Goal: Check status: Check status

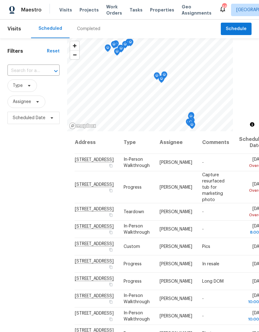
click at [91, 10] on span "Projects" at bounding box center [88, 10] width 19 height 6
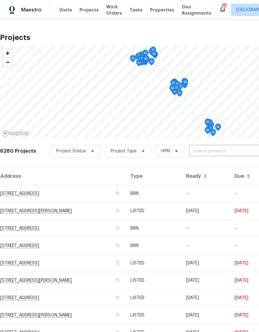
click at [220, 150] on input "text" at bounding box center [224, 151] width 71 height 10
type input "112 balsam"
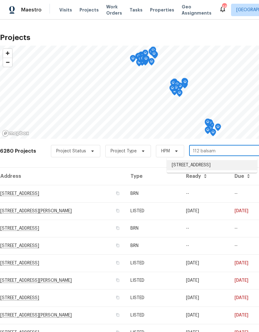
click at [231, 161] on li "[STREET_ADDRESS]" at bounding box center [212, 165] width 90 height 10
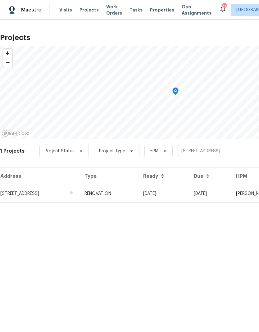
click at [63, 196] on td "[STREET_ADDRESS]" at bounding box center [39, 193] width 79 height 17
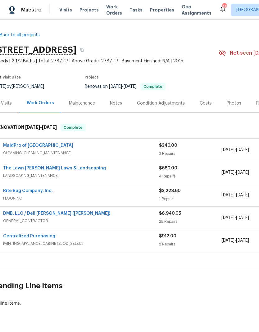
scroll to position [0, 2]
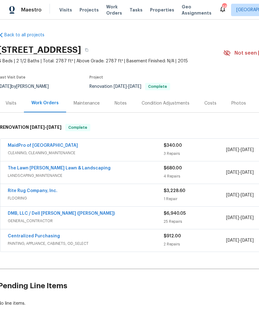
click at [206, 107] on div "Costs" at bounding box center [210, 103] width 27 height 18
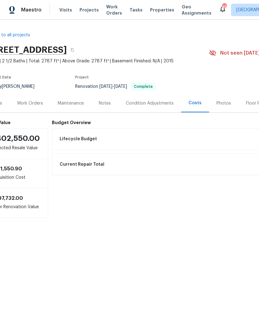
scroll to position [0, 11]
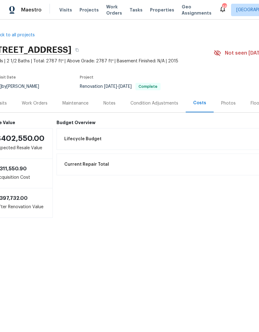
click at [38, 107] on div "Work Orders" at bounding box center [34, 103] width 41 height 18
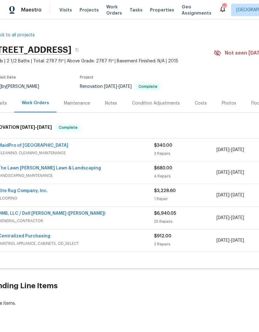
click at [7, 108] on div "Visits" at bounding box center [2, 103] width 26 height 18
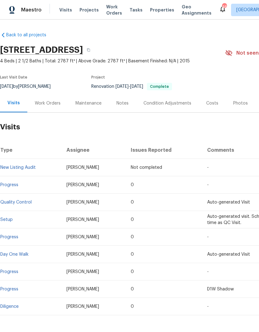
click at [52, 102] on div "Work Orders" at bounding box center [48, 103] width 26 height 6
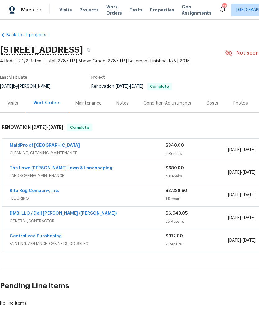
click at [204, 147] on div "$340.00" at bounding box center [196, 145] width 62 height 6
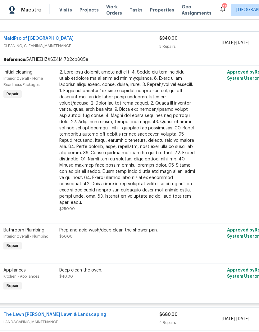
scroll to position [111, 6]
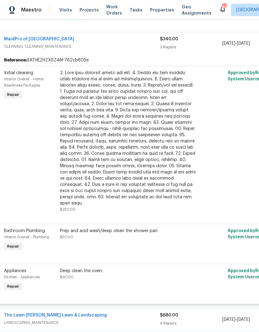
click at [142, 47] on span "CLEANING, CLEANING_MAINTENANCE" at bounding box center [82, 46] width 156 height 6
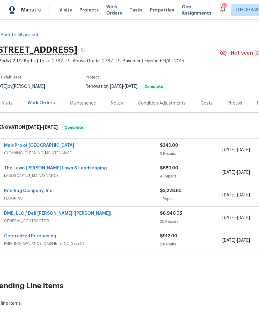
scroll to position [16, 0]
click at [161, 166] on span "$680.00" at bounding box center [169, 168] width 18 height 4
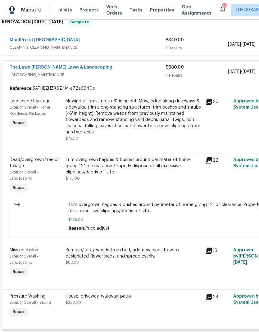
scroll to position [105, 0]
click at [171, 64] on div "$680.00 4 Repairs" at bounding box center [196, 71] width 62 height 15
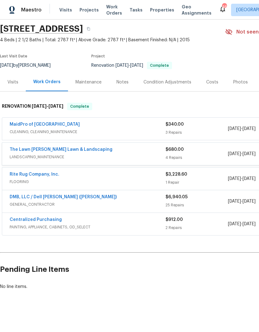
scroll to position [0, 0]
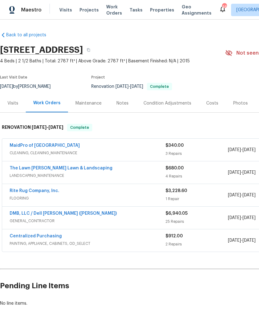
click at [209, 218] on div "25 Repairs" at bounding box center [196, 221] width 62 height 6
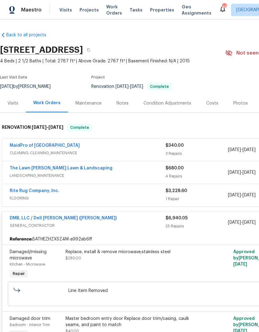
click at [35, 37] on link "Back to all projects" at bounding box center [30, 35] width 60 height 6
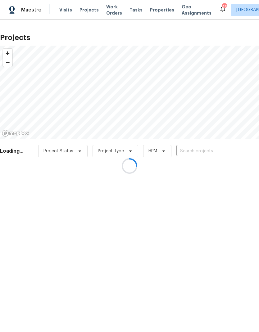
click at [218, 150] on div at bounding box center [129, 166] width 259 height 332
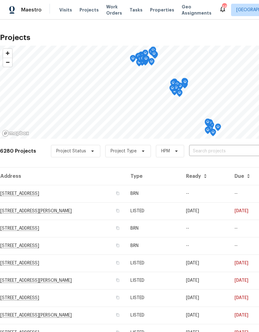
click at [235, 152] on input "text" at bounding box center [224, 151] width 71 height 10
type input "3805 annapol"
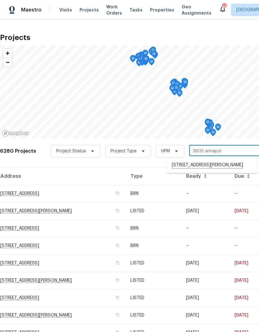
click at [241, 168] on li "[STREET_ADDRESS][PERSON_NAME]" at bounding box center [212, 165] width 90 height 11
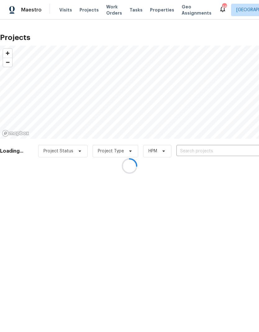
type input "[STREET_ADDRESS][PERSON_NAME]"
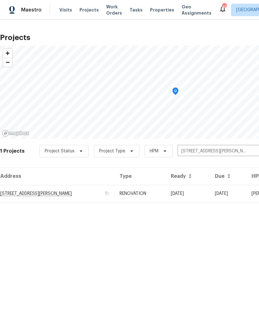
click at [19, 191] on td "[STREET_ADDRESS][PERSON_NAME]" at bounding box center [57, 193] width 114 height 17
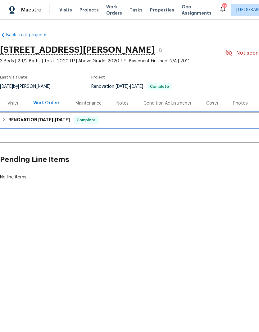
click at [16, 121] on h6 "RENOVATION [DATE] - [DATE]" at bounding box center [38, 119] width 61 height 7
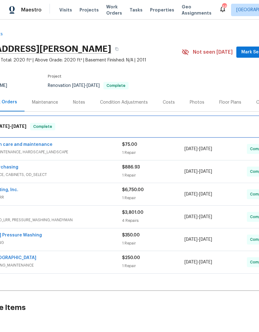
scroll to position [1, 46]
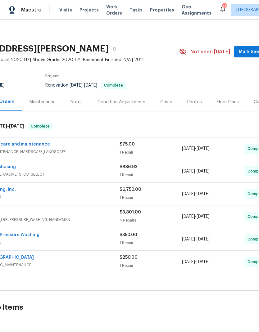
click at [168, 101] on div "Costs" at bounding box center [166, 102] width 12 height 6
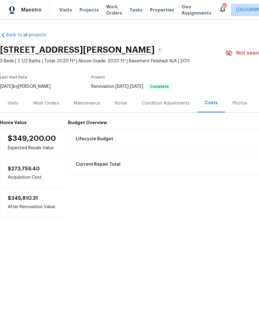
click at [52, 102] on div "Work Orders" at bounding box center [46, 103] width 26 height 6
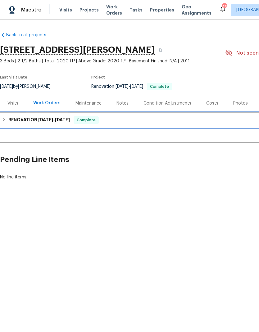
click at [66, 118] on span "[DATE]" at bounding box center [62, 120] width 15 height 4
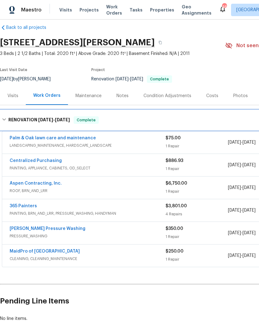
scroll to position [7, 0]
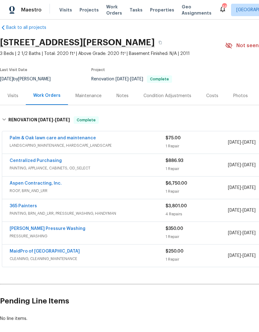
click at [156, 212] on span "PAINTING, BRN_AND_LRR, PRESSURE_WASHING, HANDYMAN" at bounding box center [88, 213] width 156 height 6
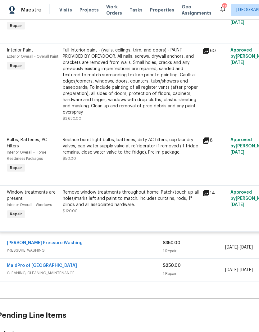
scroll to position [242, 3]
